Goal: Task Accomplishment & Management: Manage account settings

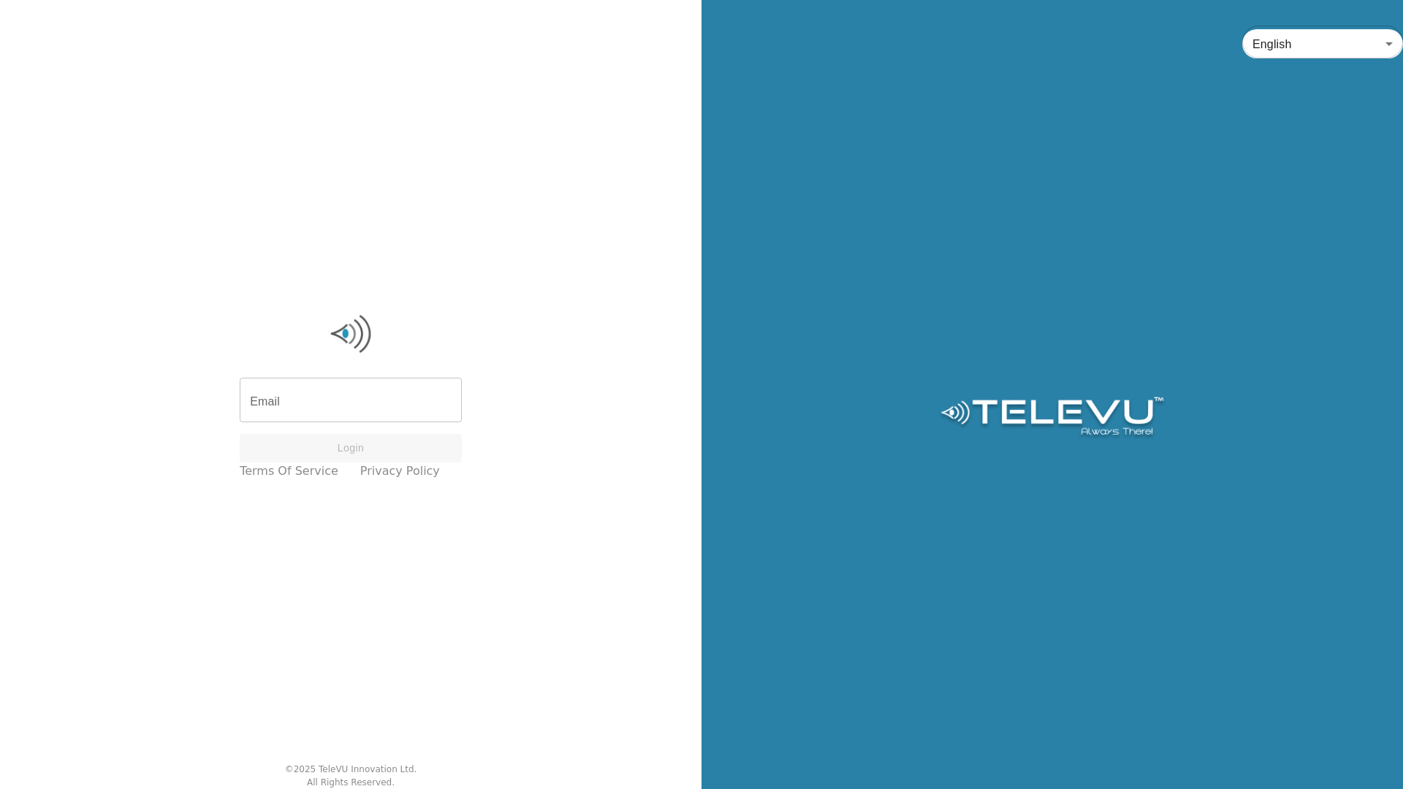
click at [353, 403] on input "Email" at bounding box center [351, 401] width 222 height 41
type input "[EMAIL_ADDRESS][DOMAIN_NAME]"
click at [322, 449] on button "Login" at bounding box center [351, 448] width 222 height 28
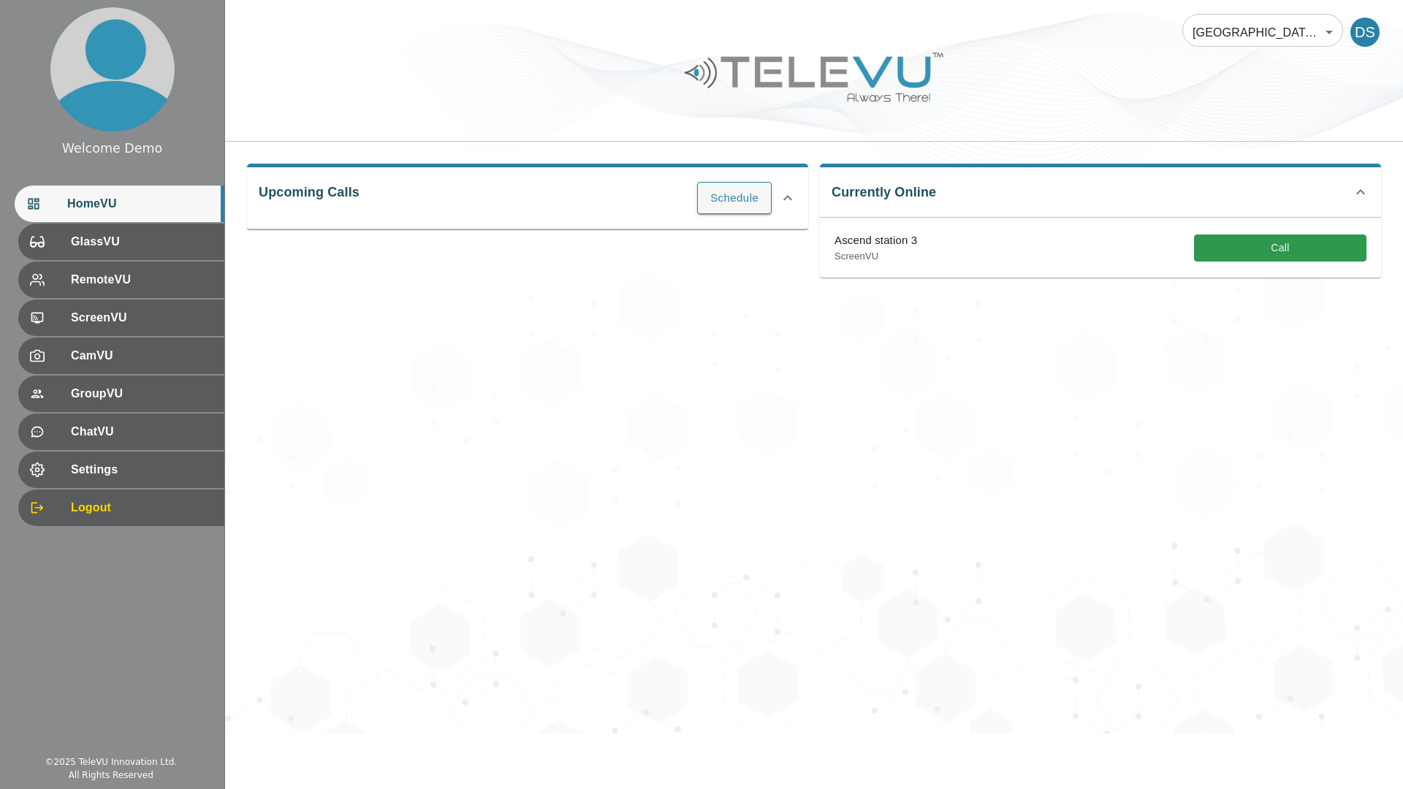
drag, startPoint x: 1094, startPoint y: 445, endPoint x: 1118, endPoint y: 384, distance: 65.9
click at [1094, 444] on div "Ascend Hospital At Home 181 ​ DS Upcoming Calls Schedule Currently Online Ascen…" at bounding box center [814, 367] width 1178 height 734
click at [1217, 25] on body "Welcome Demo HomeVU GlassVU RemoteVU ScreenVU CamVU GroupVU ChatVU Settings Log…" at bounding box center [701, 367] width 1403 height 734
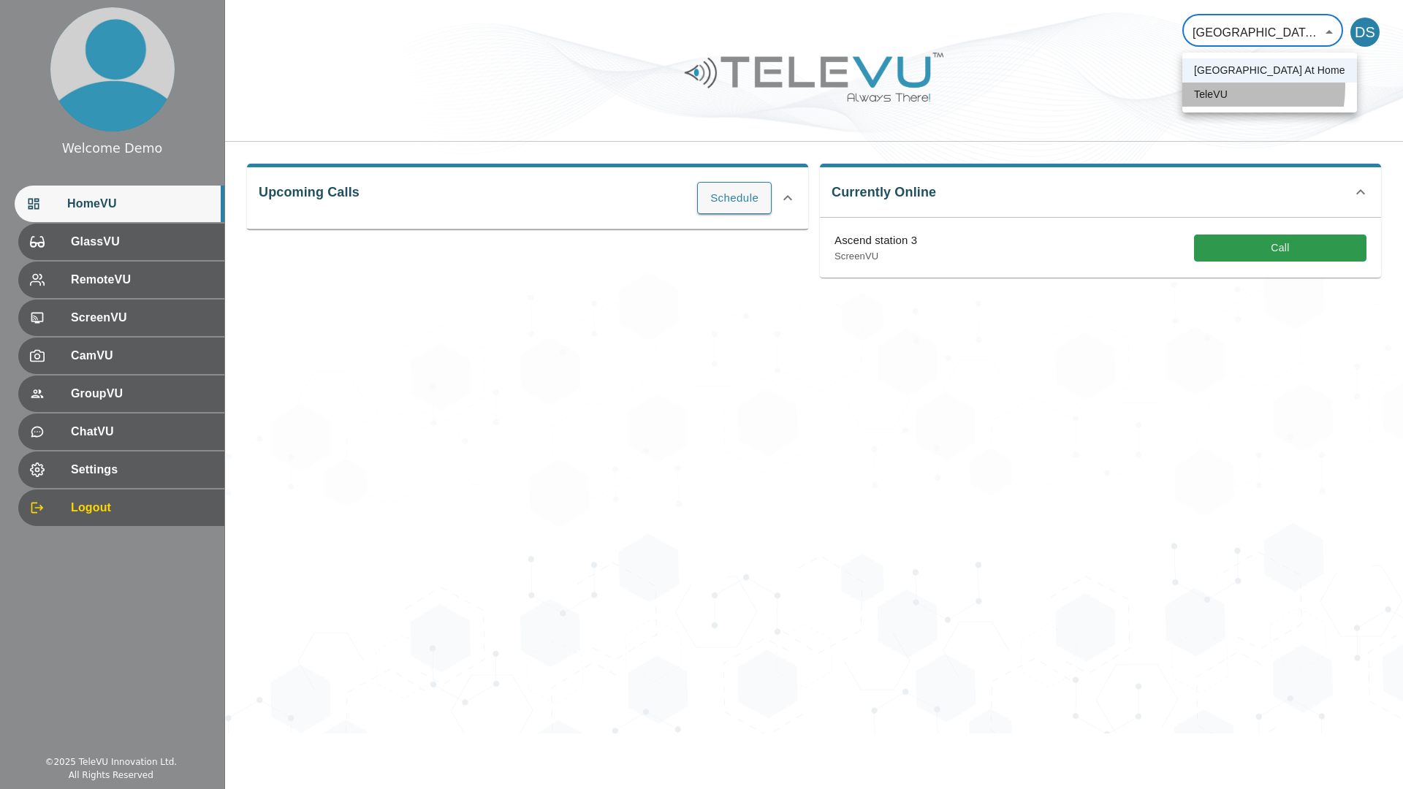
click at [1203, 86] on li "TeleVU" at bounding box center [1269, 95] width 175 height 24
type input "1"
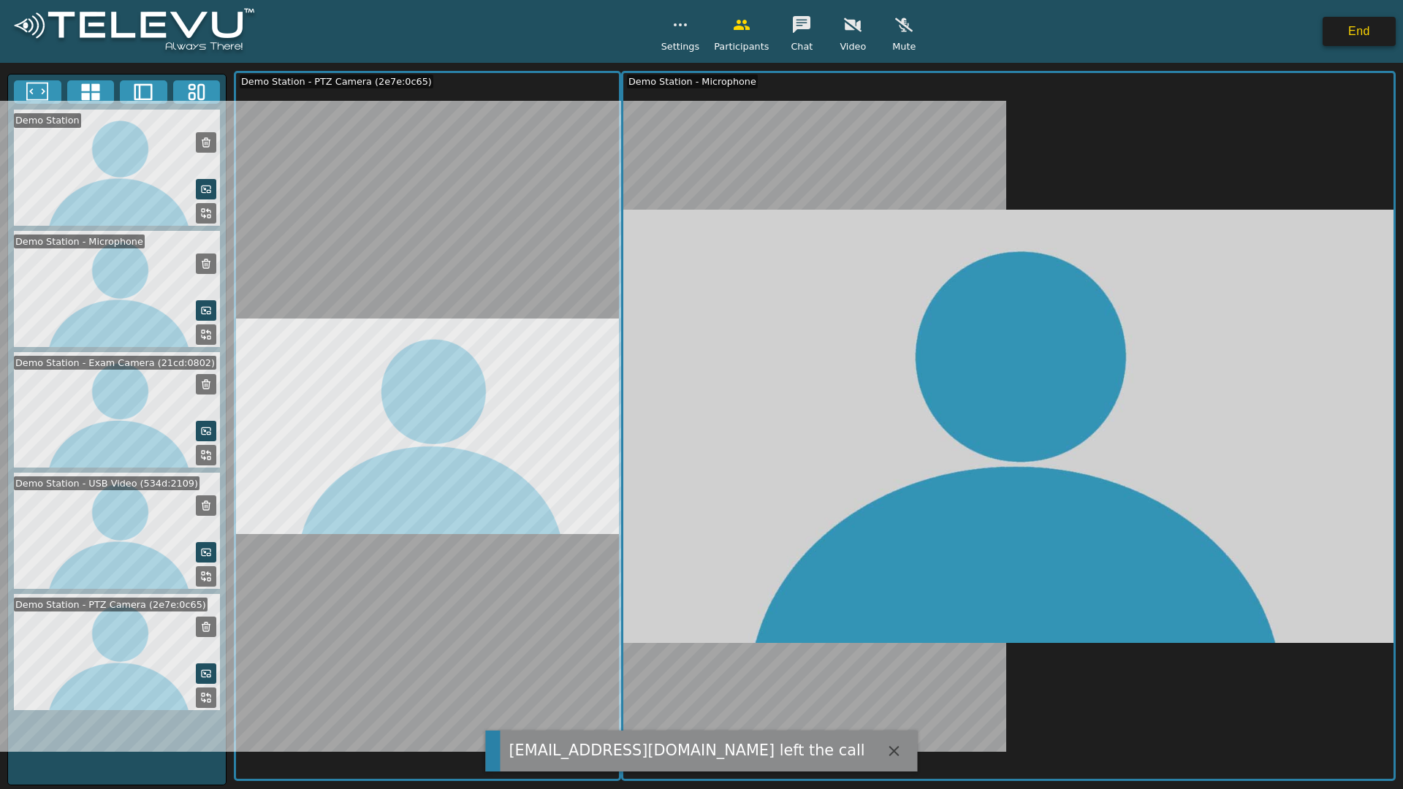
click at [1365, 33] on button "End" at bounding box center [1358, 31] width 73 height 29
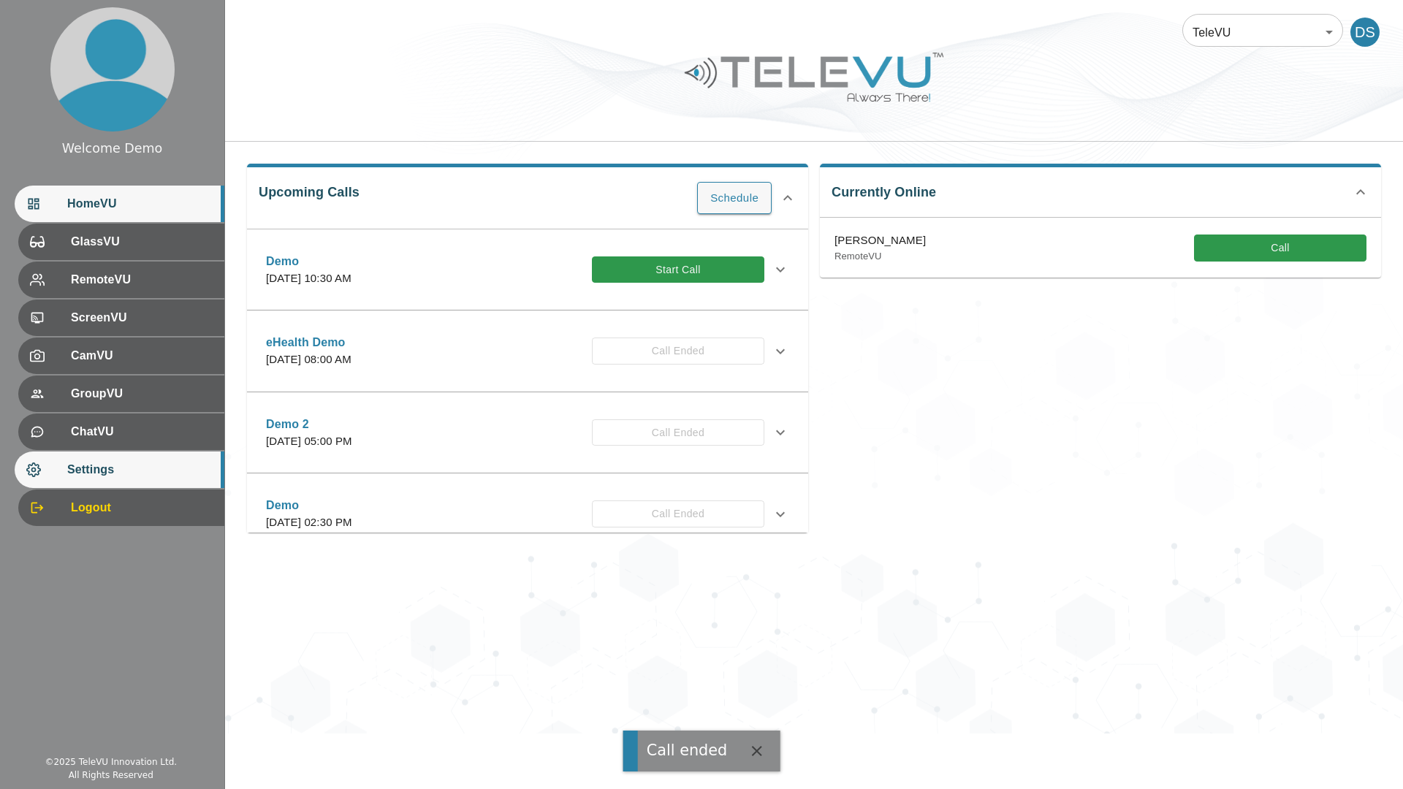
click at [154, 461] on span "Settings" at bounding box center [139, 470] width 145 height 18
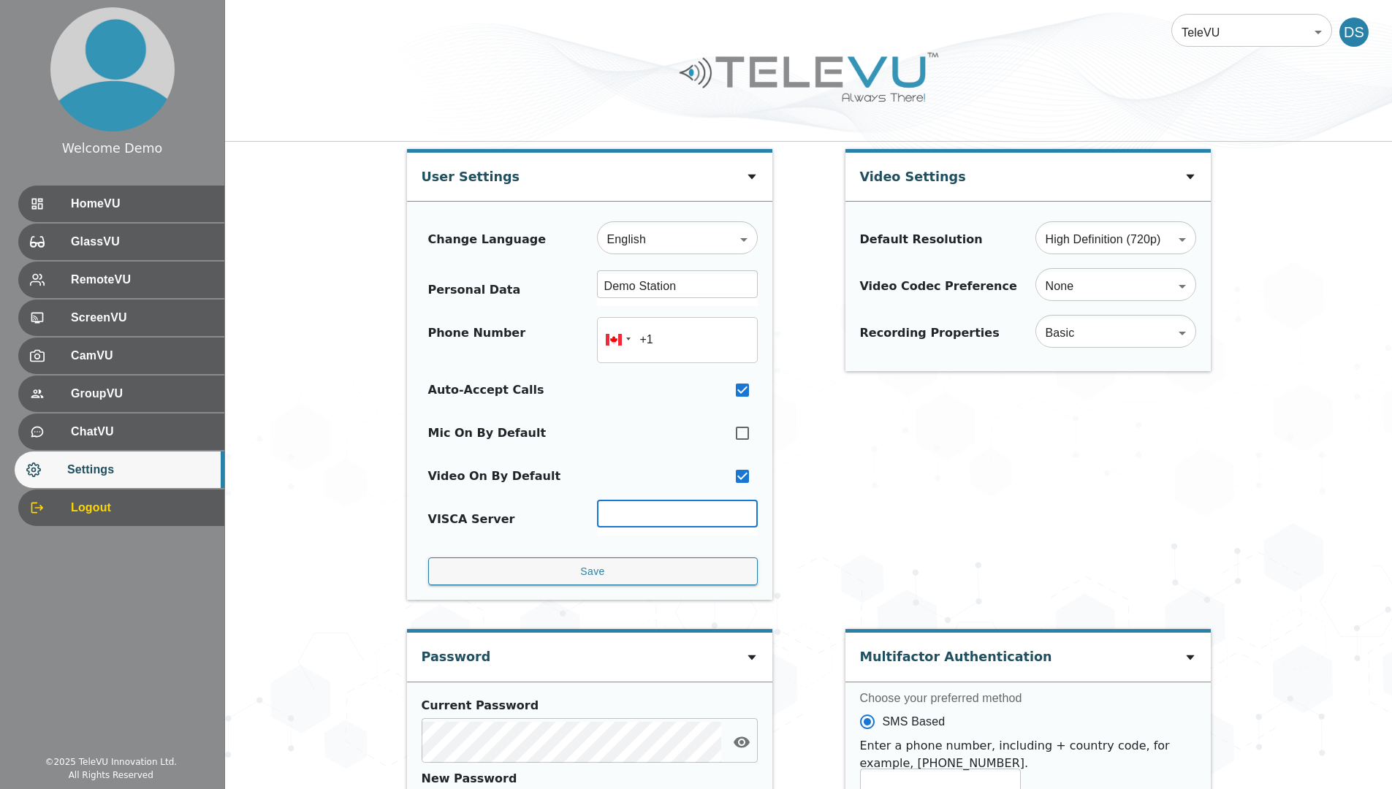
click at [641, 510] on input "text" at bounding box center [677, 515] width 161 height 24
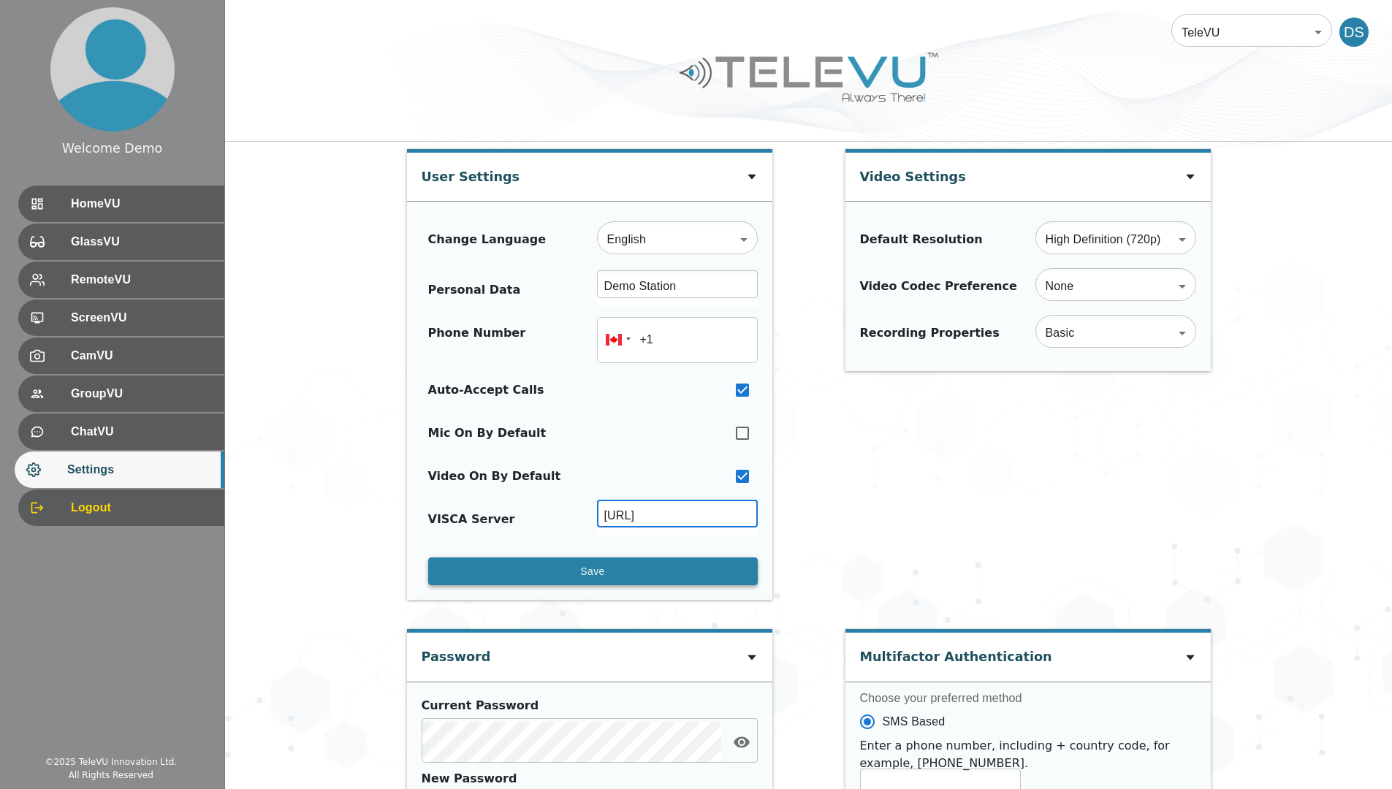
type input "[URL]"
click at [648, 563] on button "Save" at bounding box center [592, 571] width 329 height 28
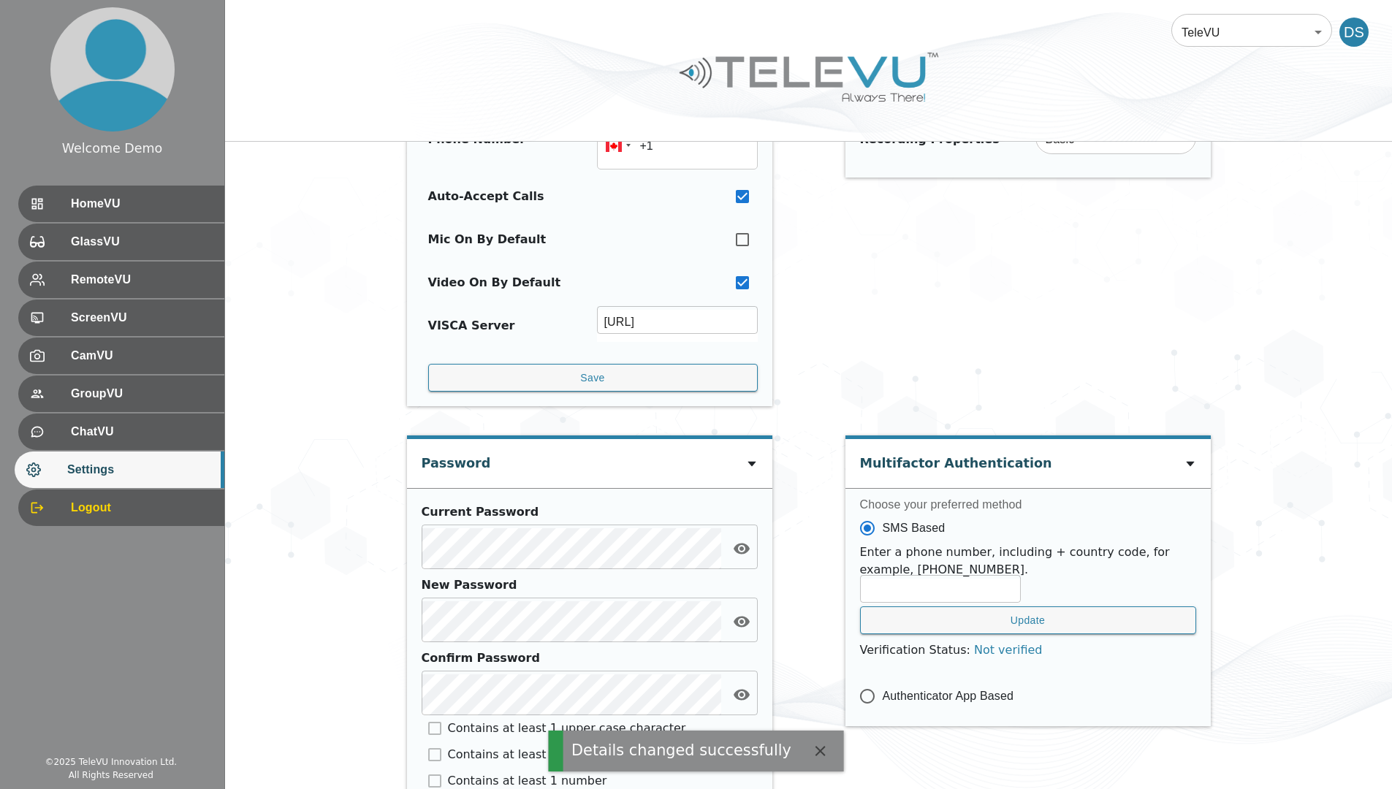
scroll to position [236, 0]
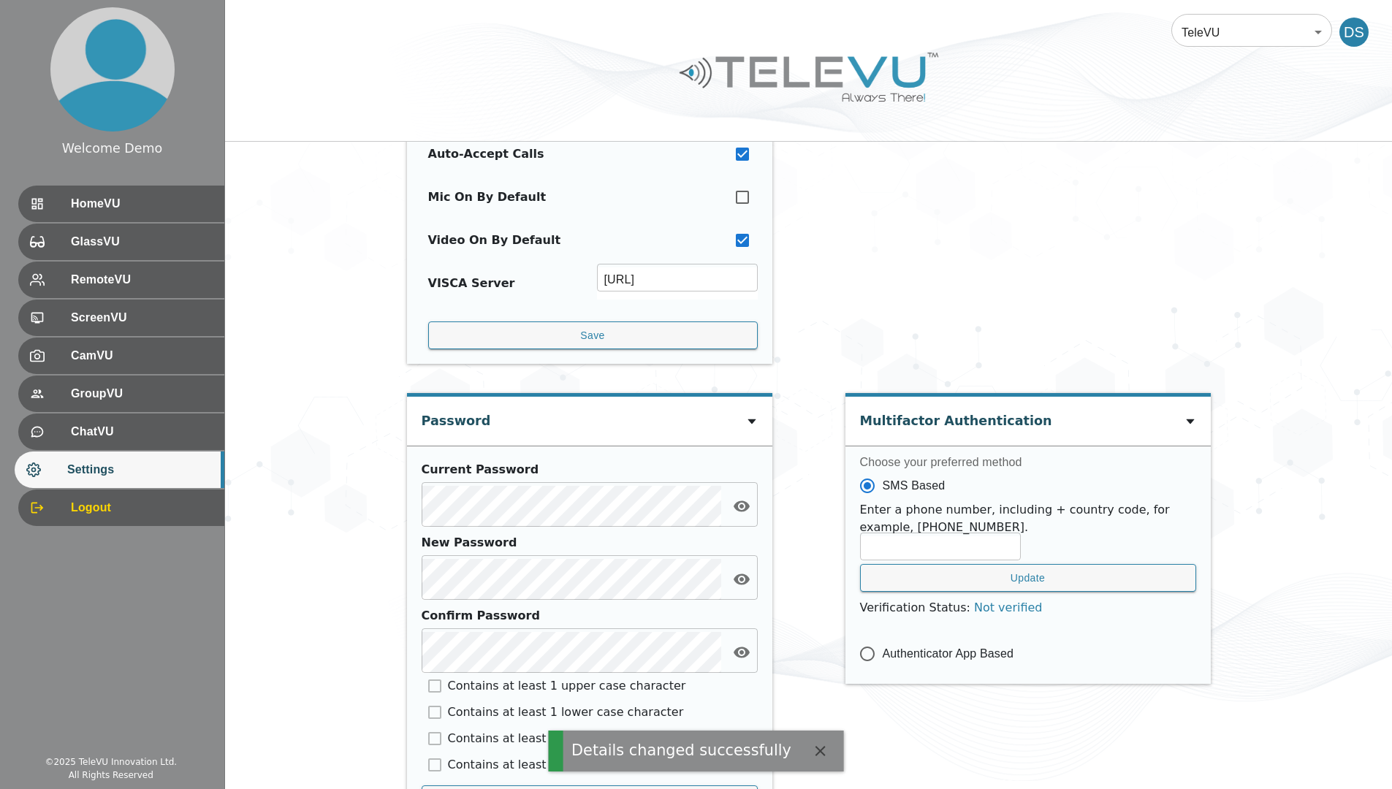
click at [812, 754] on icon "button" at bounding box center [821, 751] width 18 height 18
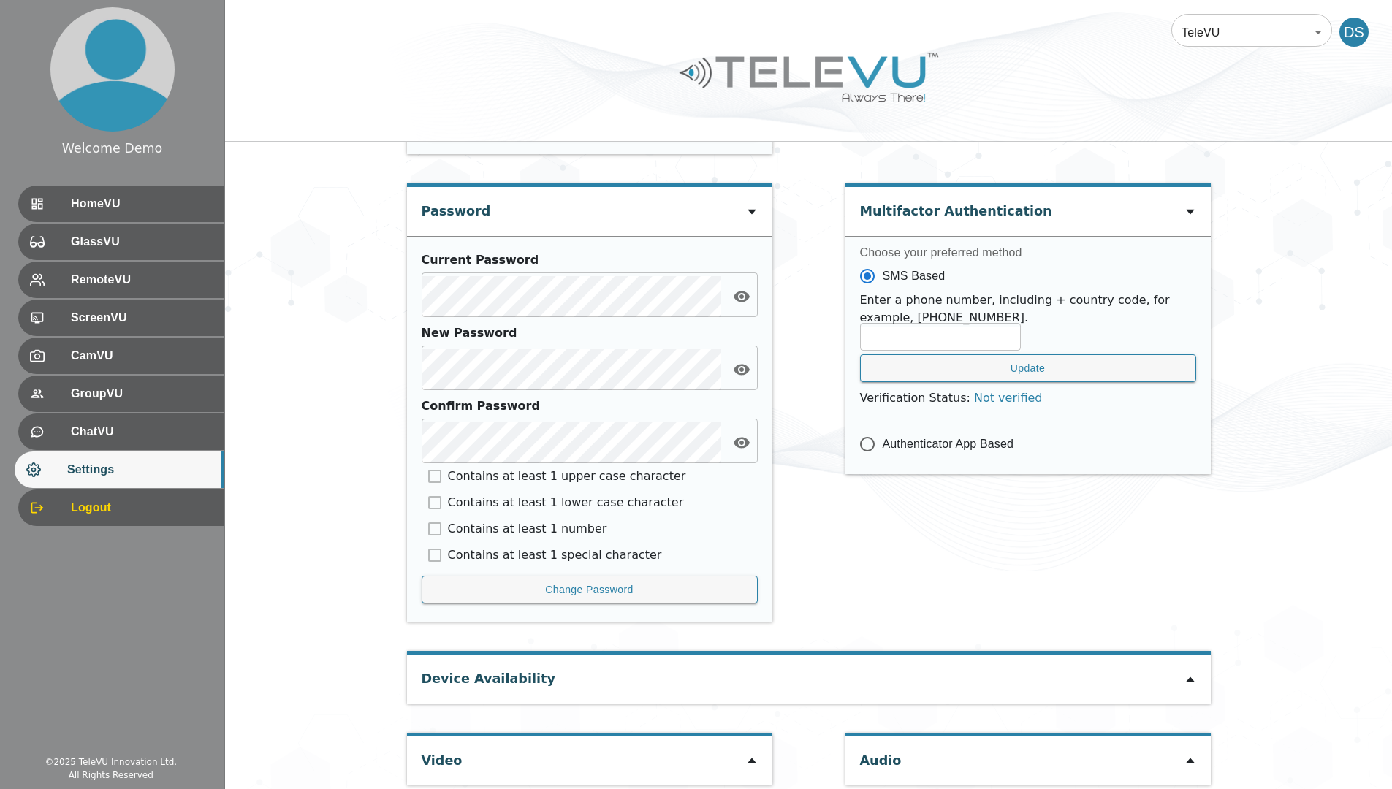
scroll to position [463, 0]
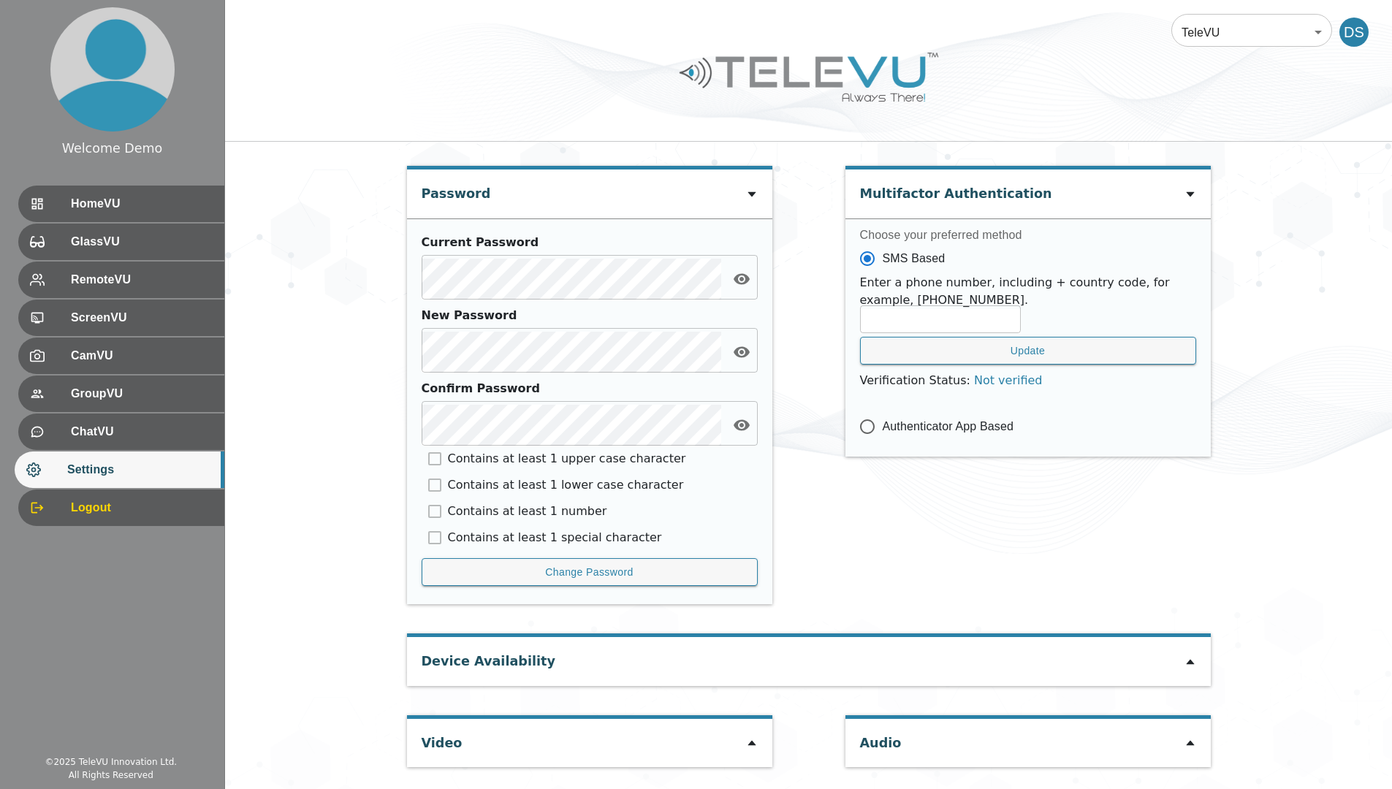
click at [750, 744] on icon at bounding box center [751, 743] width 8 height 5
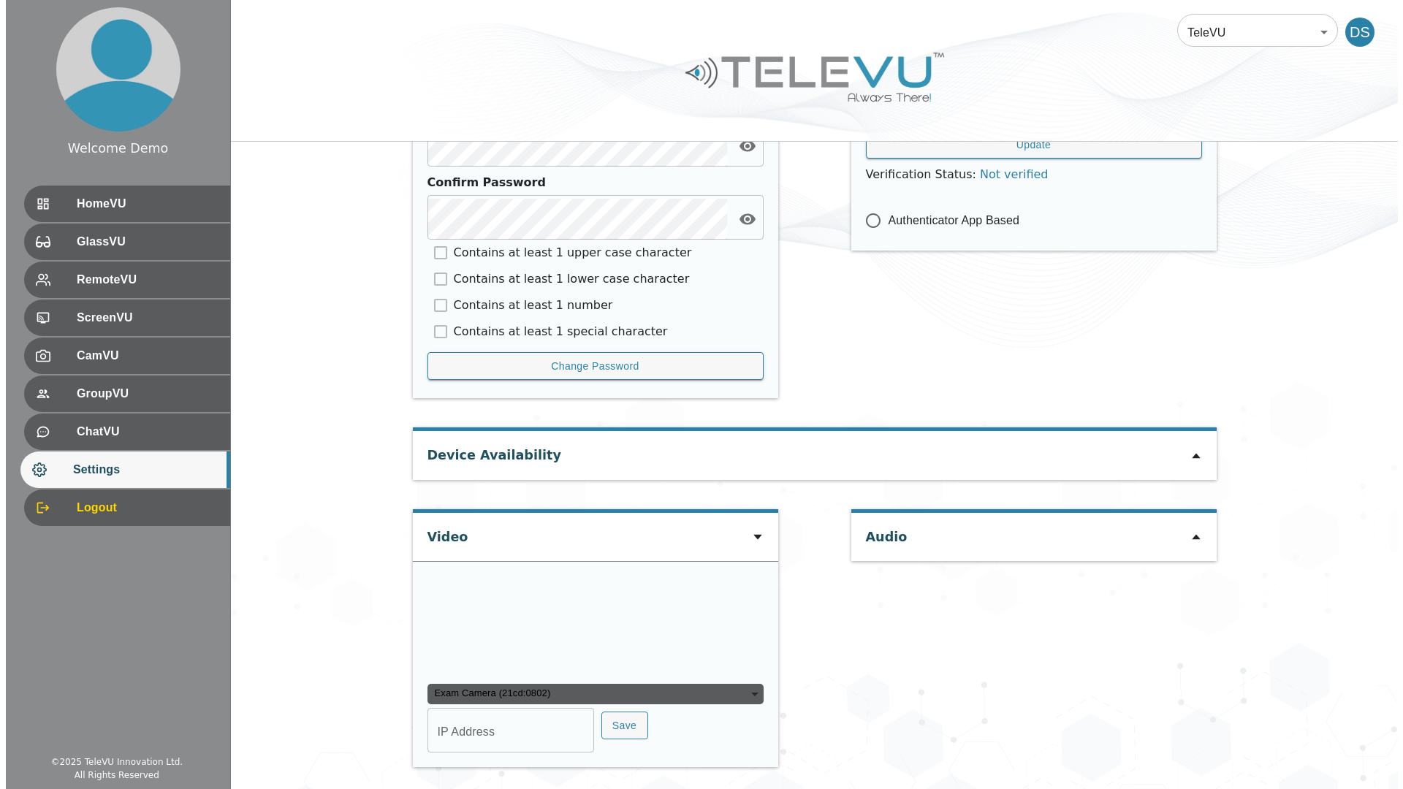
scroll to position [812, 0]
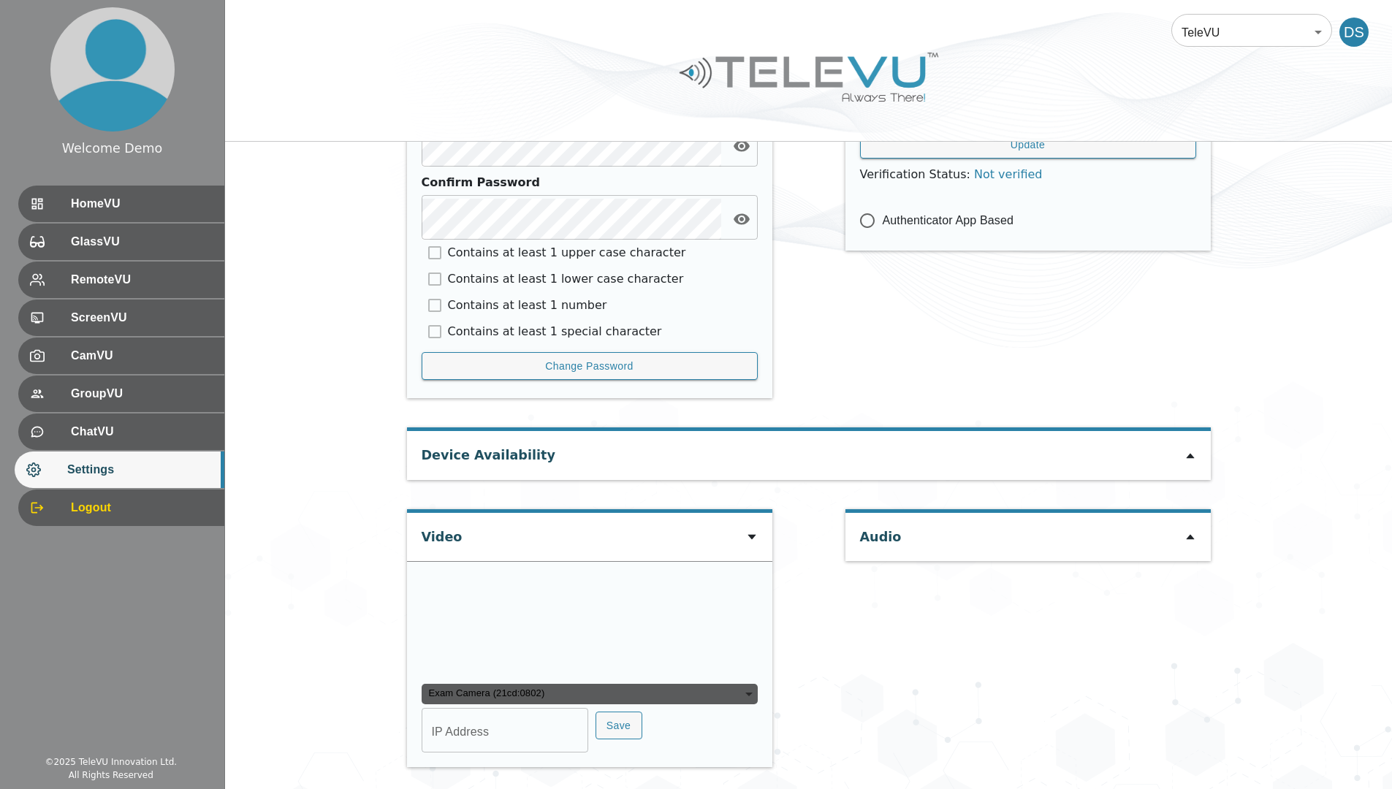
click at [801, 692] on div "User Settings Change Language English en ​ Personal Data Demo Station ​ Phone N…" at bounding box center [809, 131] width 818 height 1317
drag, startPoint x: 292, startPoint y: 668, endPoint x: 305, endPoint y: 668, distance: 12.4
click at [292, 668] on div "User Settings Change Language English en ​ Personal Data Demo Station ​ Phone N…" at bounding box center [808, 130] width 1167 height 1317
click at [506, 687] on div "Exam Camera (21cd:0802)" at bounding box center [590, 694] width 336 height 20
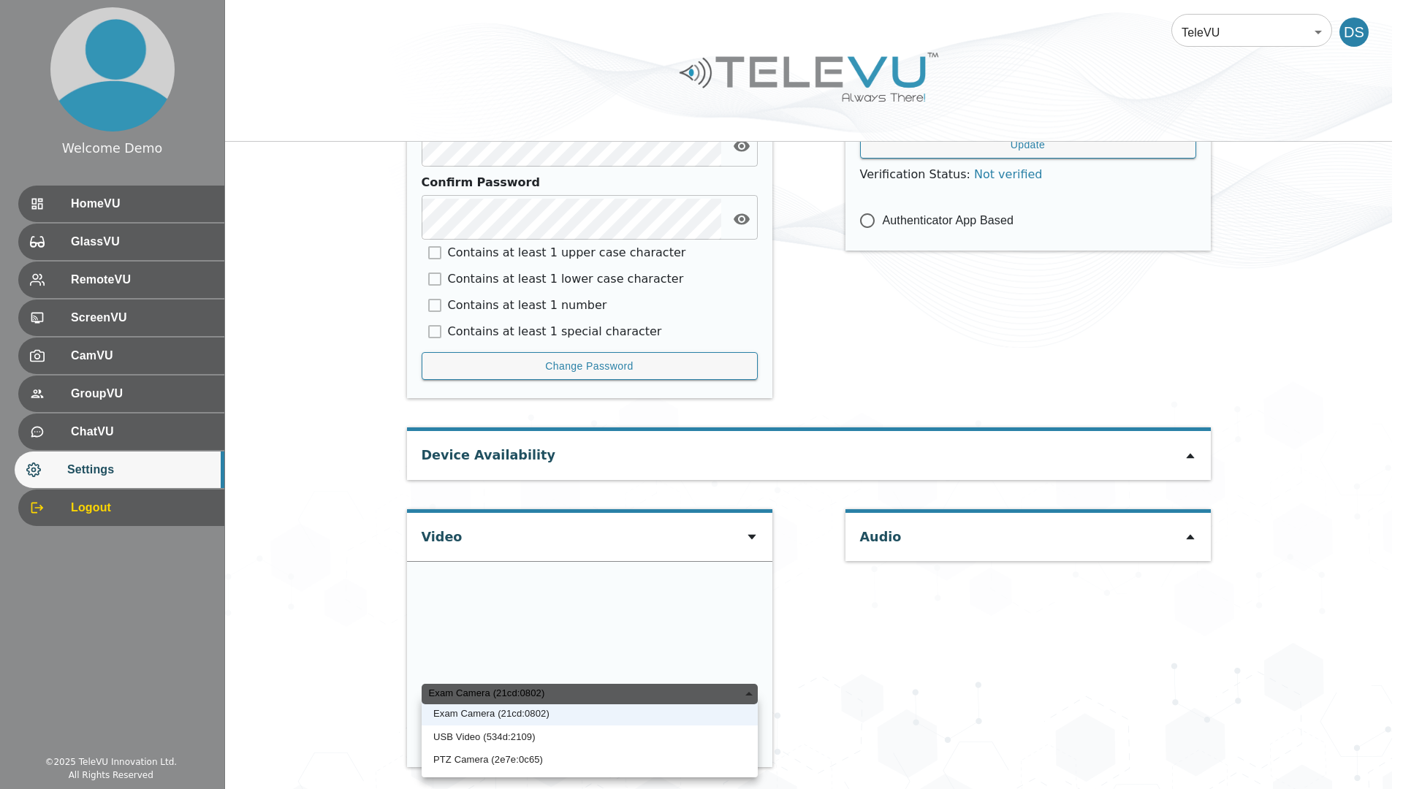
click at [479, 734] on li "USB Video (534d:2109)" at bounding box center [590, 736] width 336 height 23
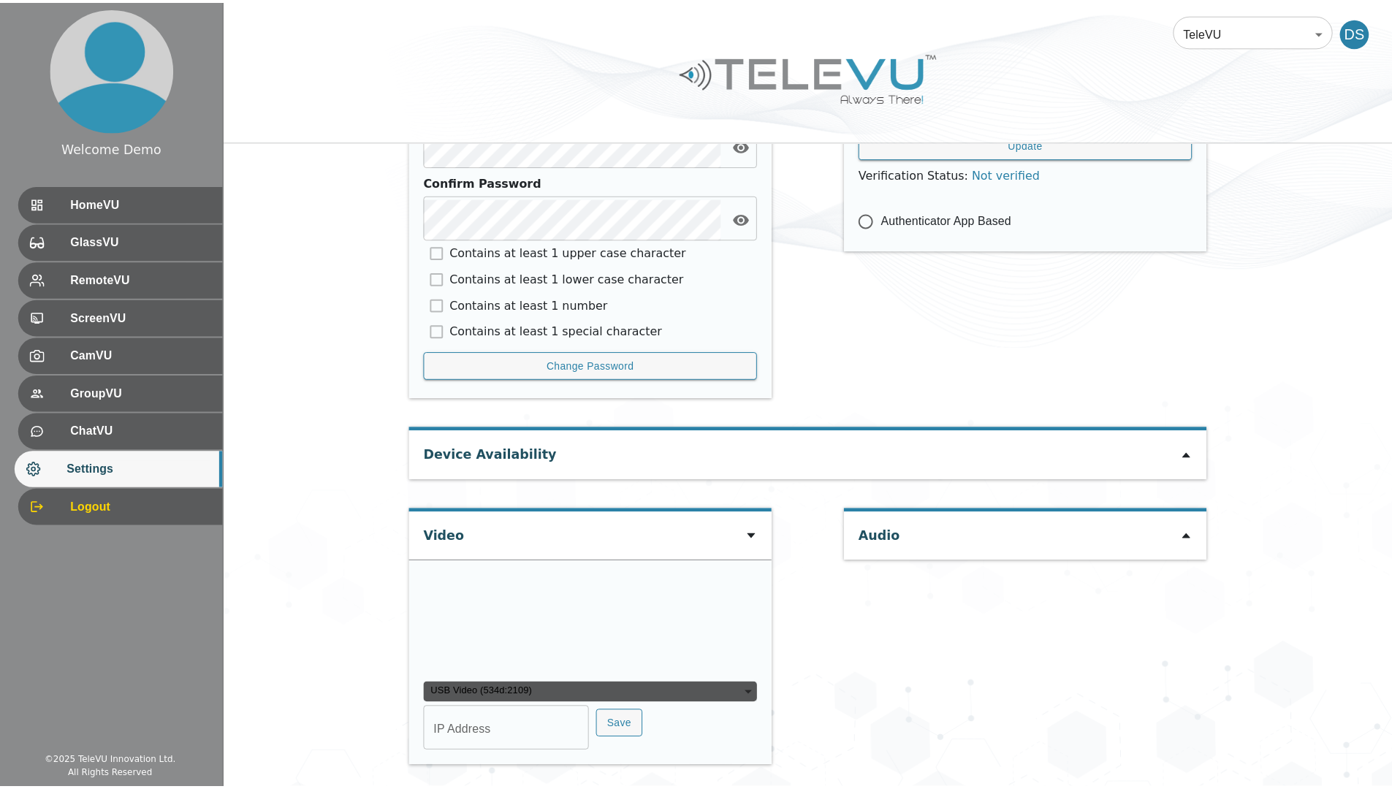
scroll to position [749, 0]
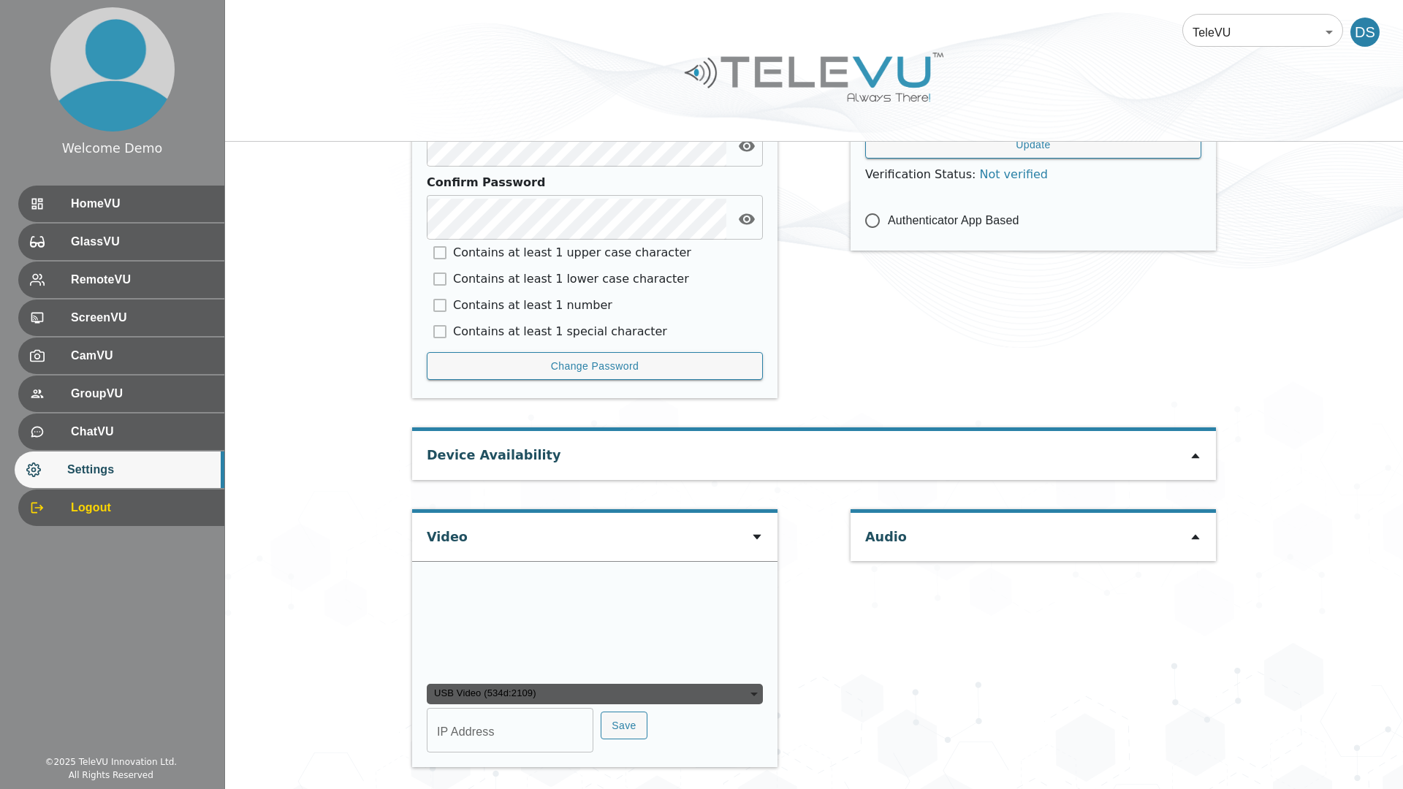
click at [466, 696] on div "USB Video (534d:2109)" at bounding box center [595, 694] width 336 height 20
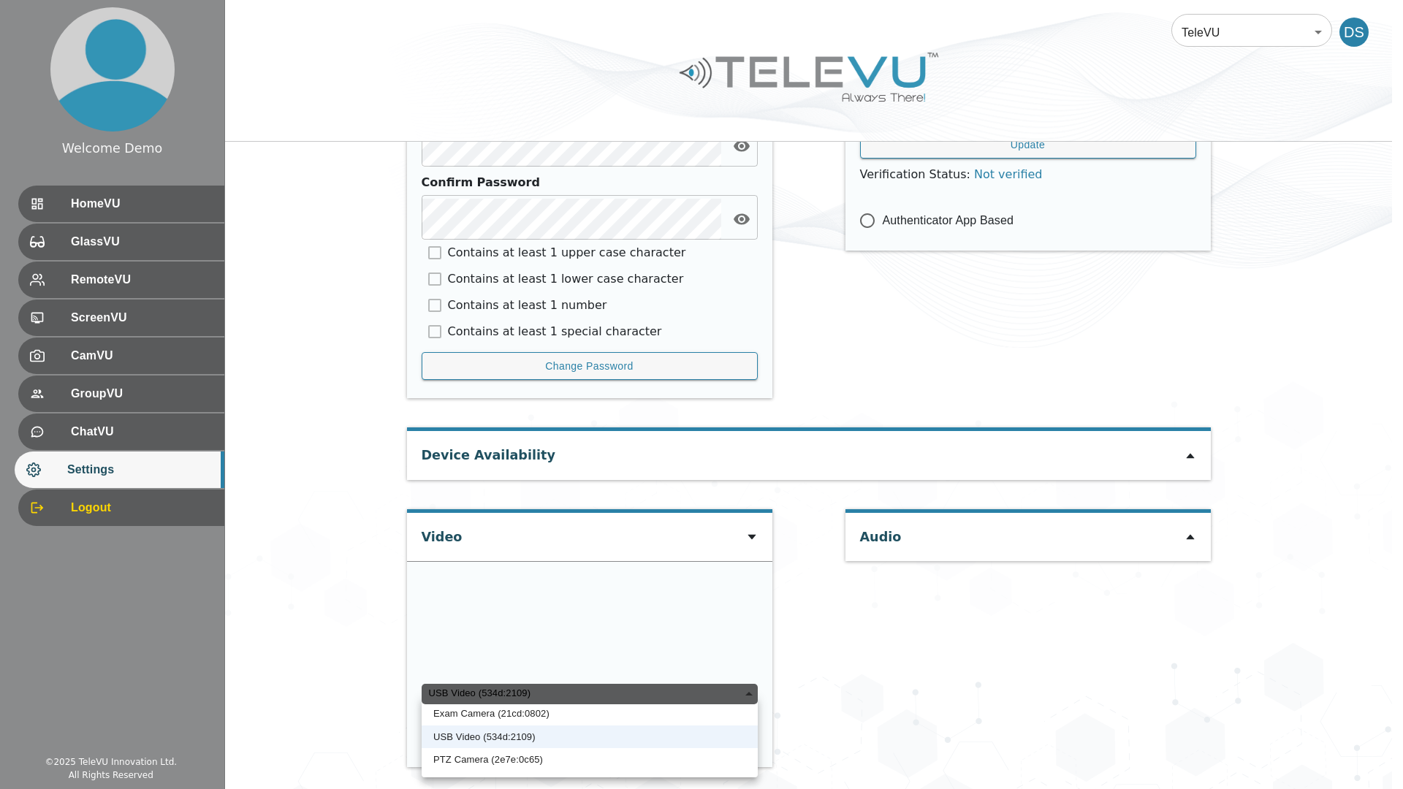
click at [465, 763] on li "PTZ Camera (2e7e:0c65)" at bounding box center [590, 759] width 336 height 23
type input "9492561a9d968a09df03ec2a91123b0416fb3482ca38ded8ed5572f82167860b"
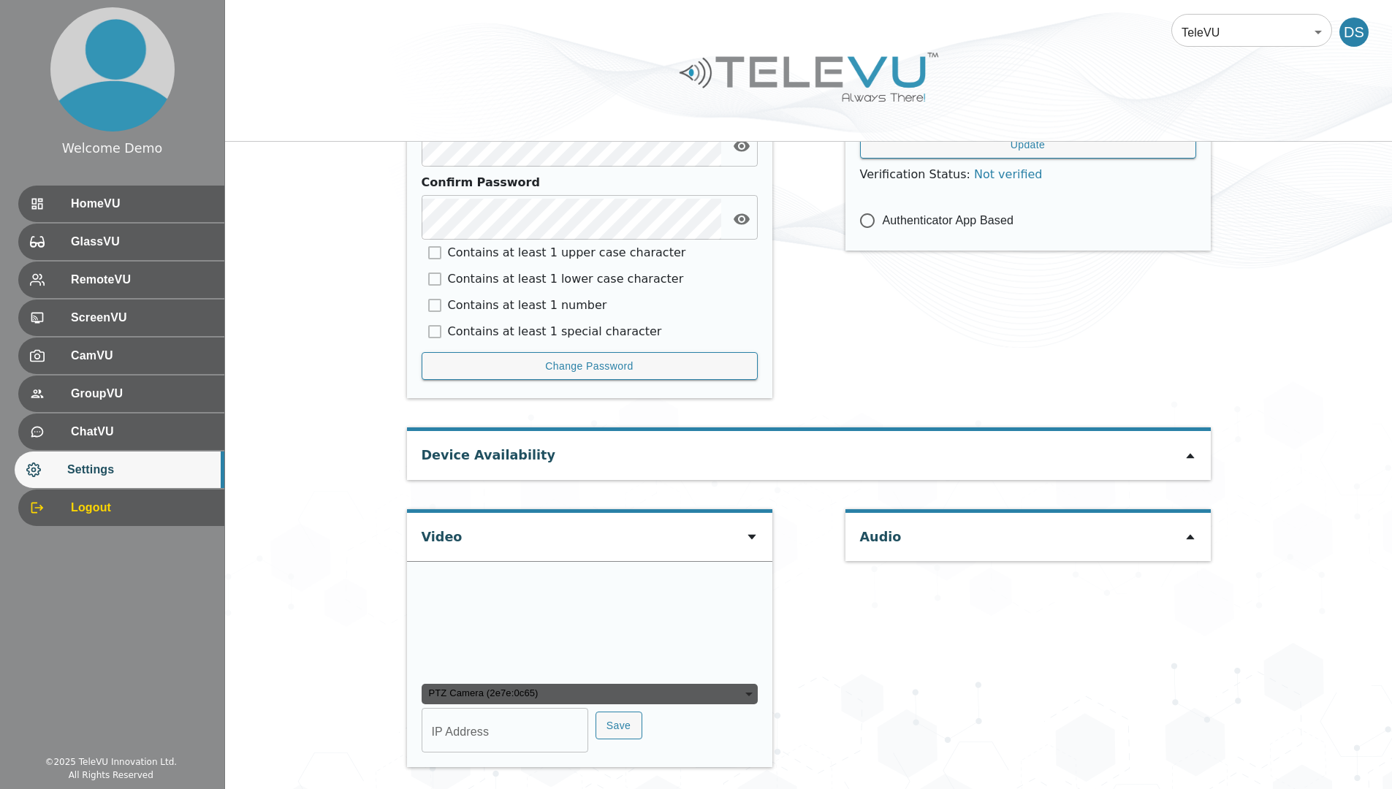
click at [457, 733] on input "IP Address" at bounding box center [505, 732] width 167 height 41
type input "COM6"
click at [625, 723] on button "Save" at bounding box center [618, 726] width 47 height 28
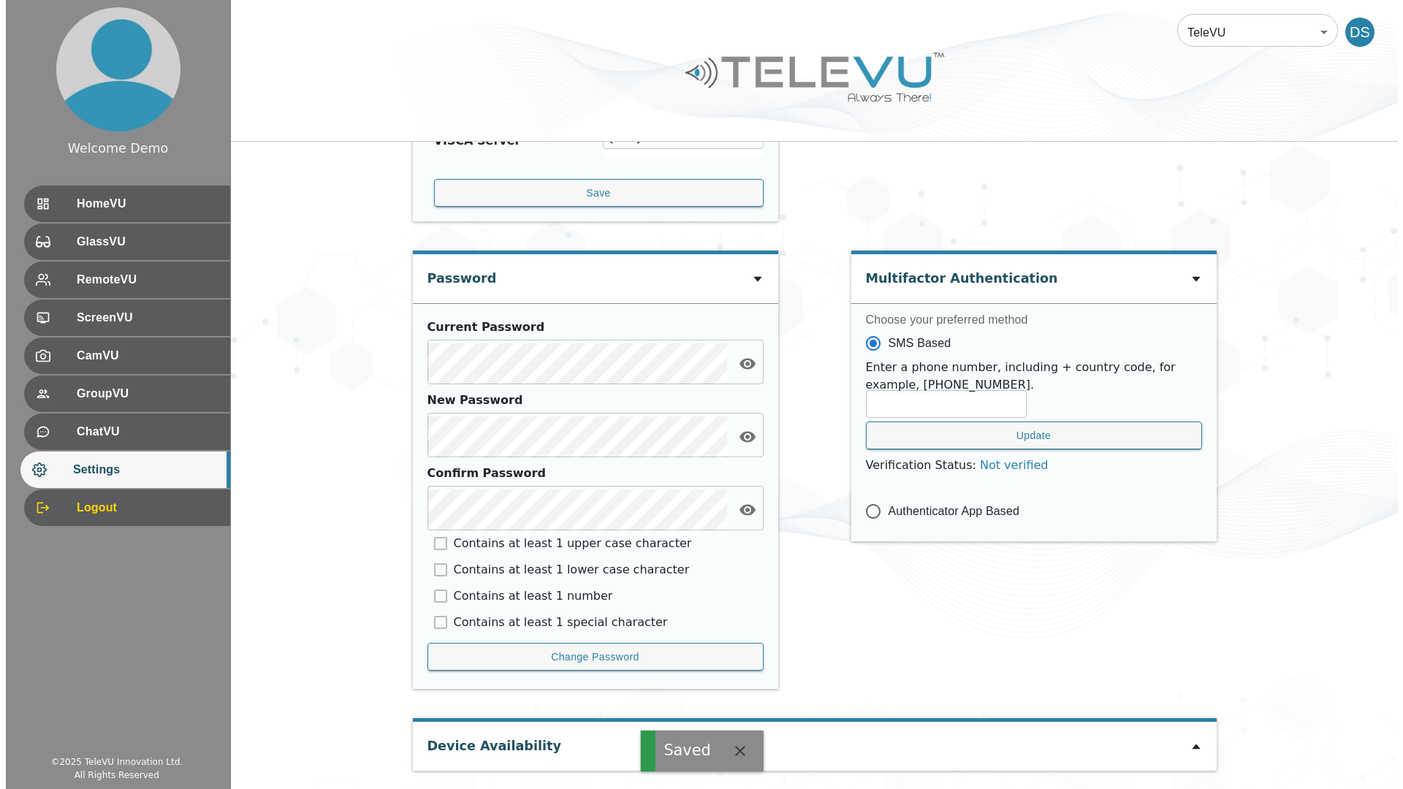
scroll to position [0, 0]
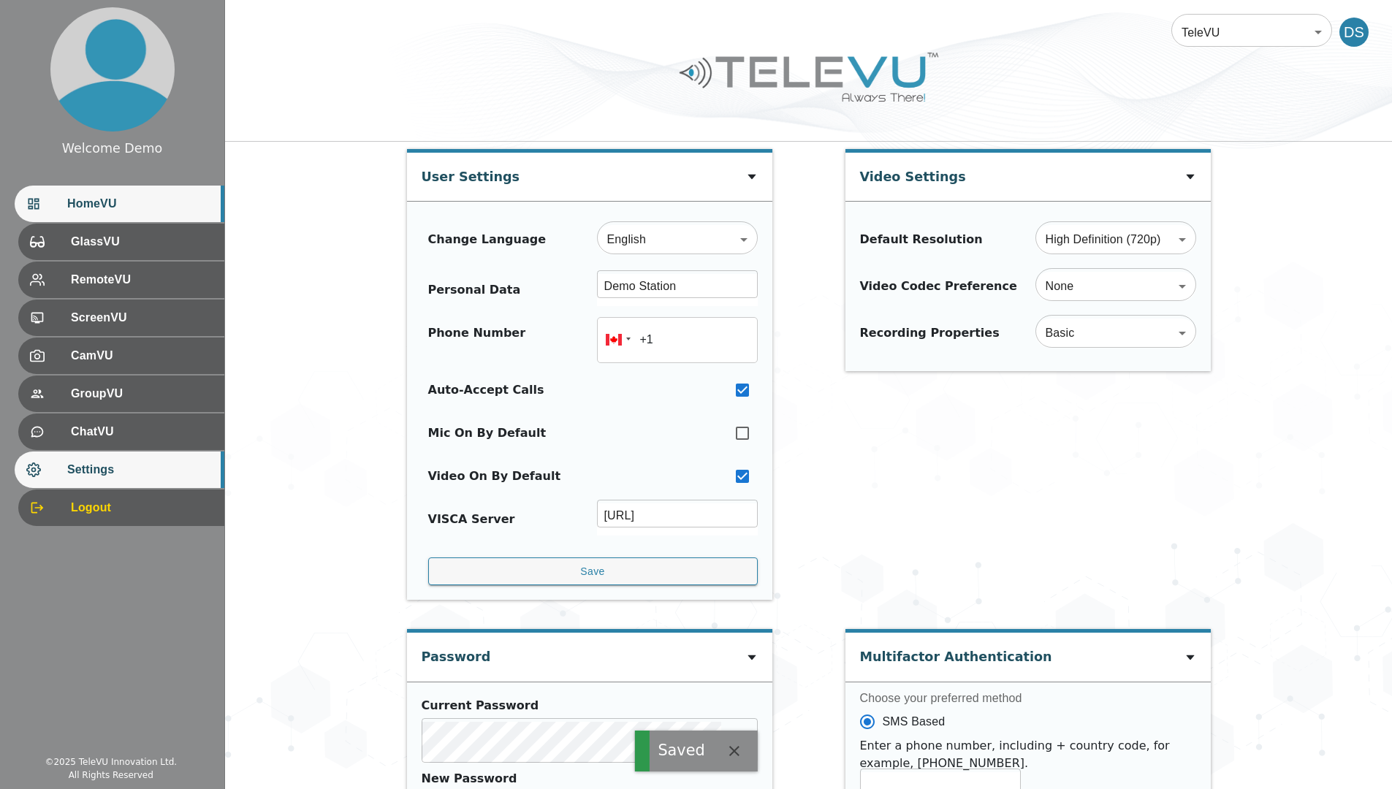
click at [138, 208] on span "HomeVU" at bounding box center [139, 204] width 145 height 18
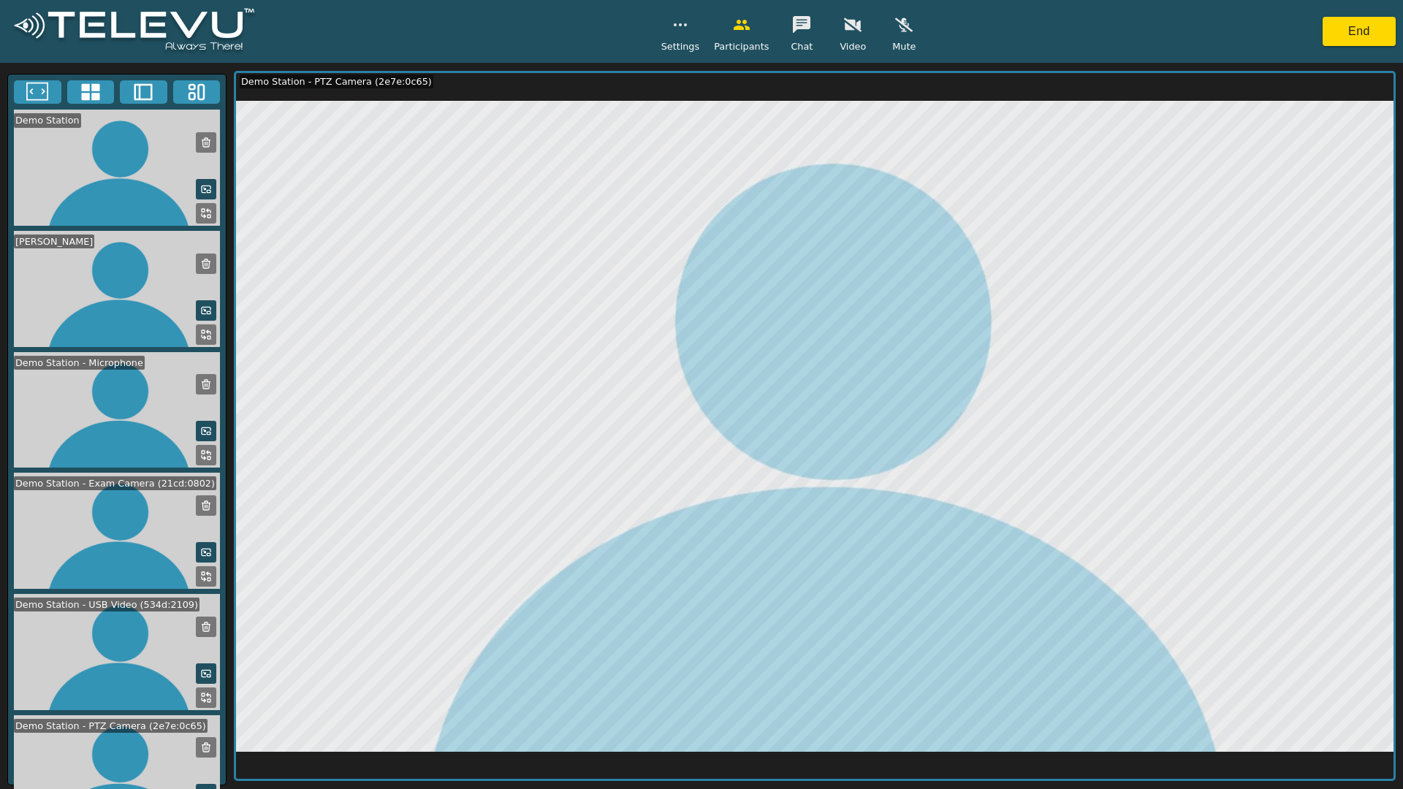
click at [961, 27] on div "Settings Participants Chat Video Mute End" at bounding box center [701, 31] width 1403 height 63
click at [895, 30] on icon "button" at bounding box center [904, 25] width 18 height 18
click at [896, 31] on icon "button" at bounding box center [904, 25] width 18 height 18
